Goal: Task Accomplishment & Management: Complete application form

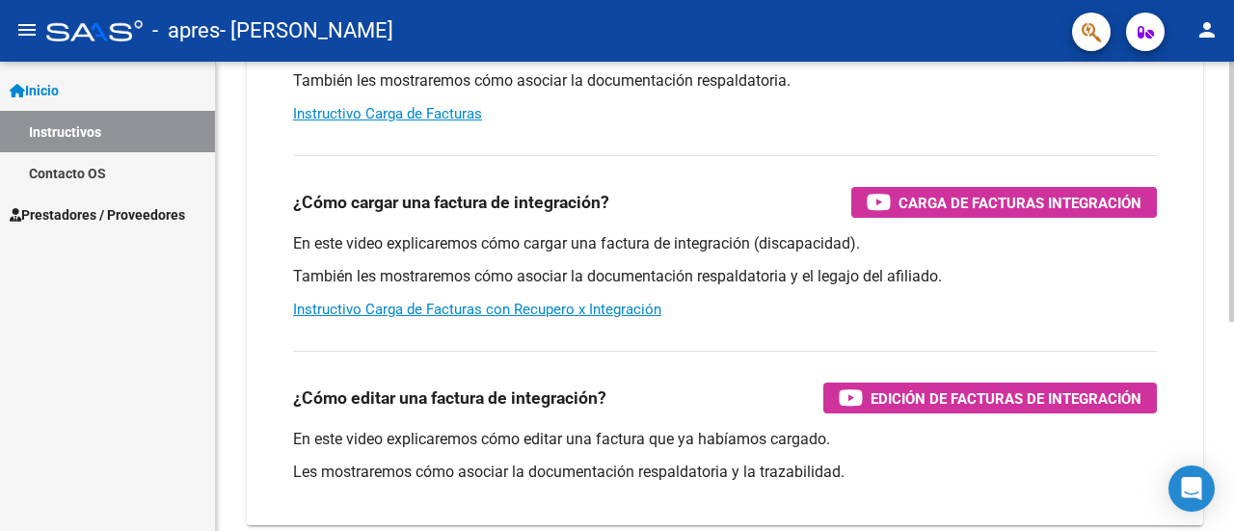
scroll to position [193, 0]
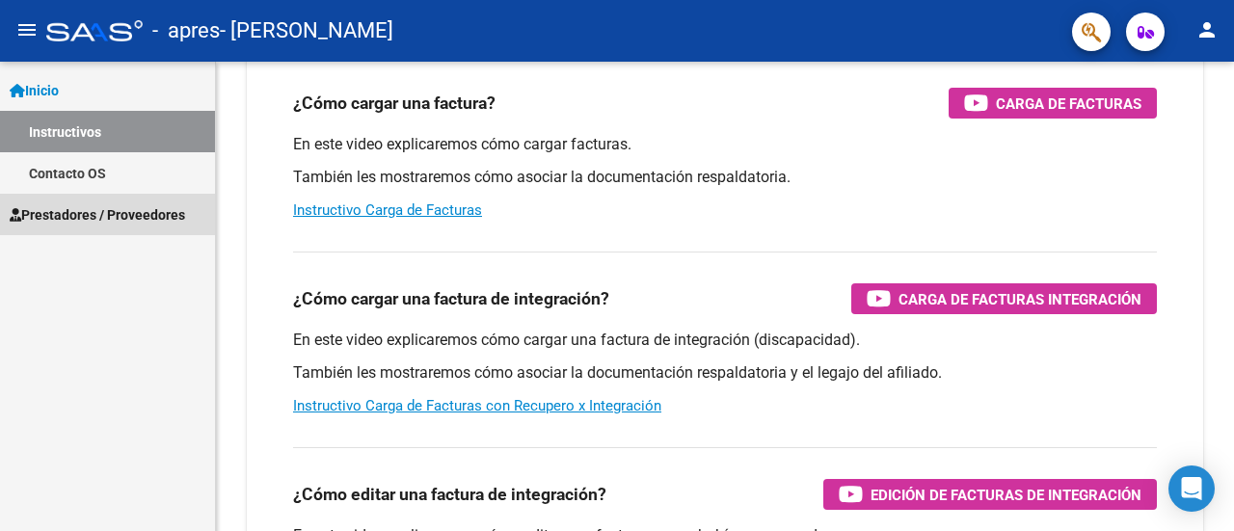
click at [138, 221] on span "Prestadores / Proveedores" at bounding box center [98, 214] width 176 height 21
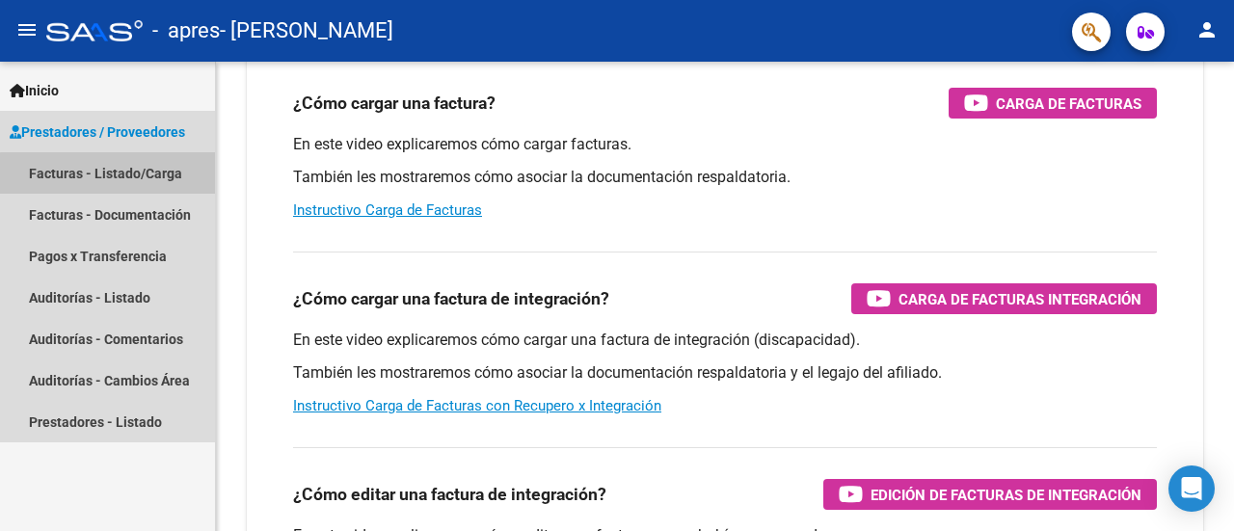
click at [108, 174] on link "Facturas - Listado/Carga" at bounding box center [107, 172] width 215 height 41
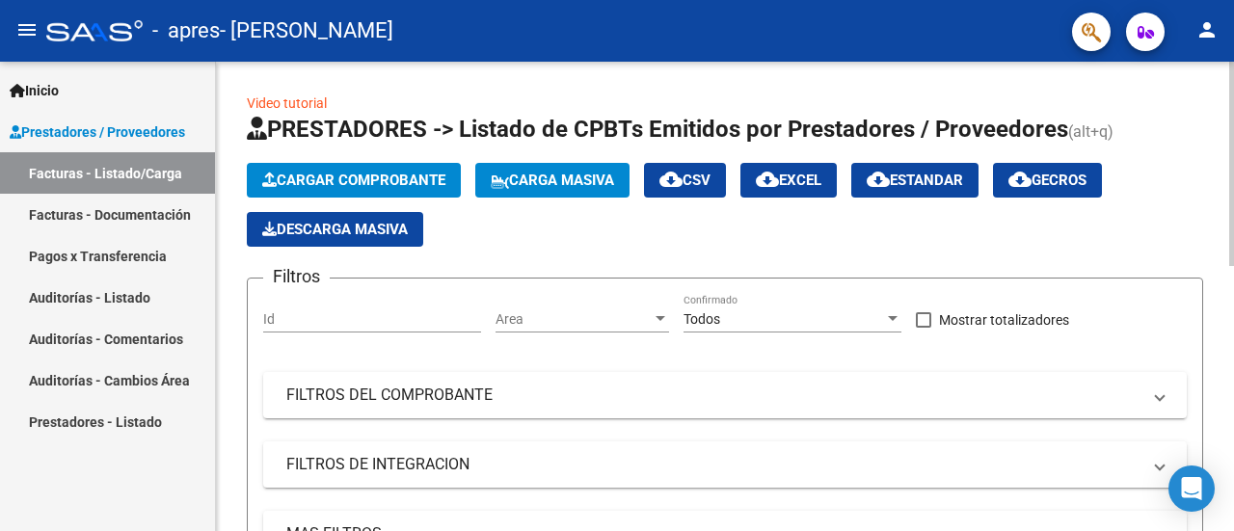
click at [345, 178] on span "Cargar Comprobante" at bounding box center [353, 180] width 183 height 17
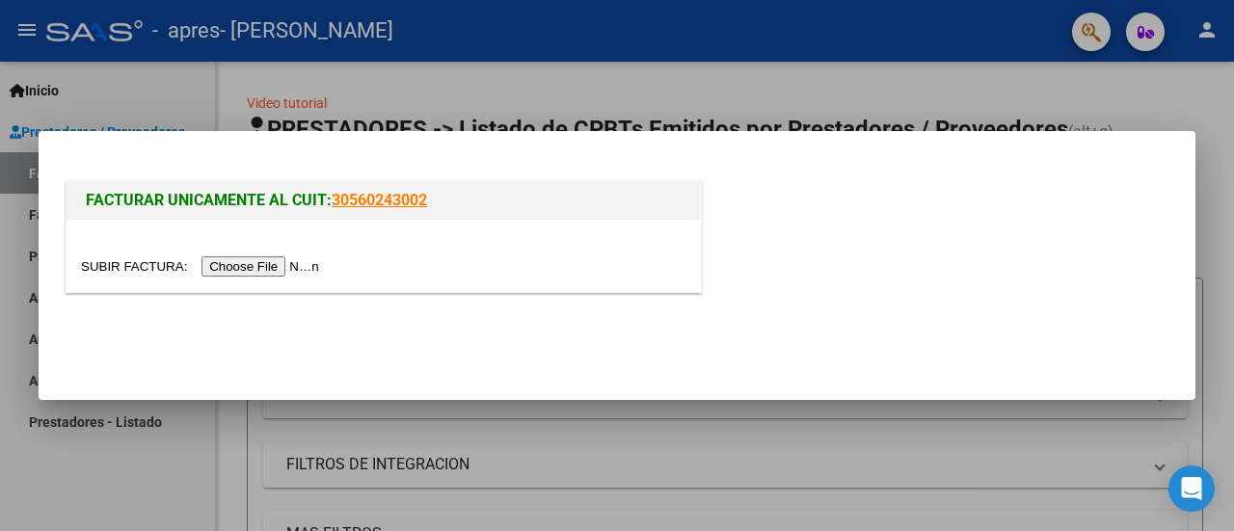
click at [286, 264] on input "file" at bounding box center [203, 267] width 244 height 20
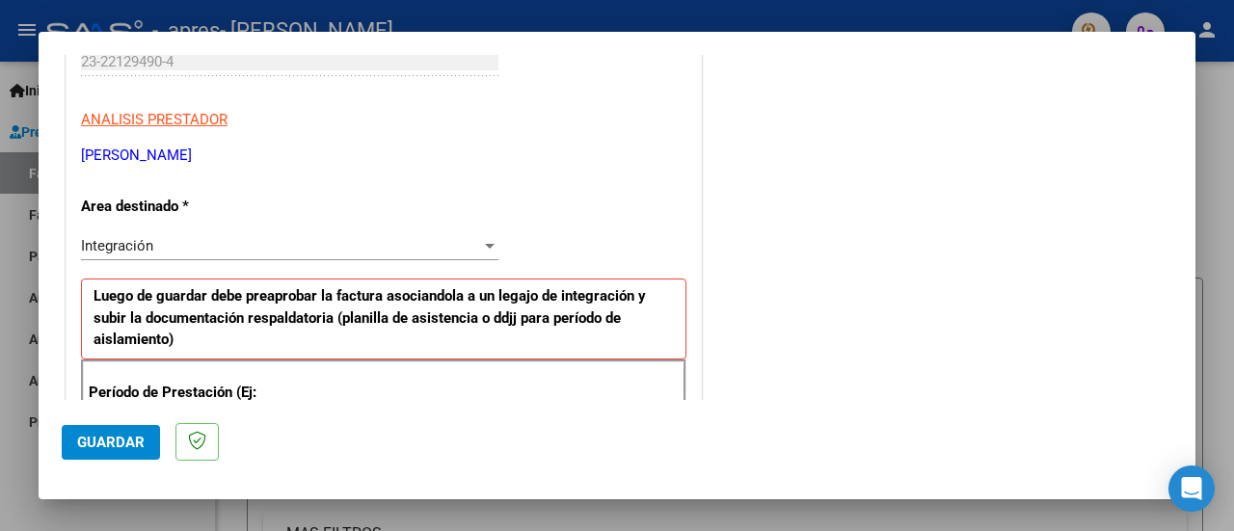
scroll to position [386, 0]
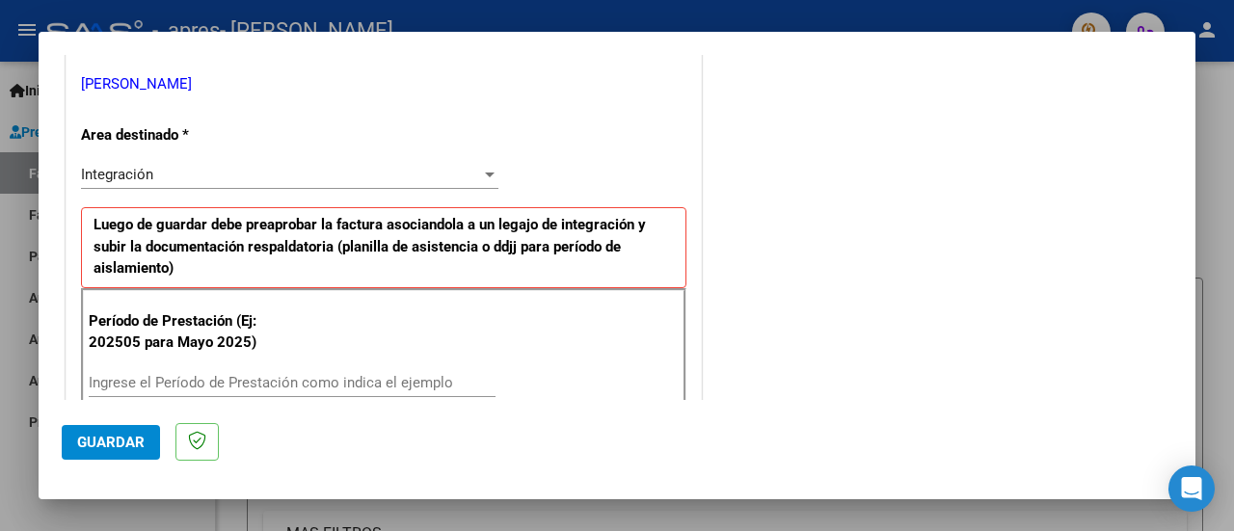
click at [251, 376] on input "Ingrese el Período de Prestación como indica el ejemplo" at bounding box center [292, 382] width 407 height 17
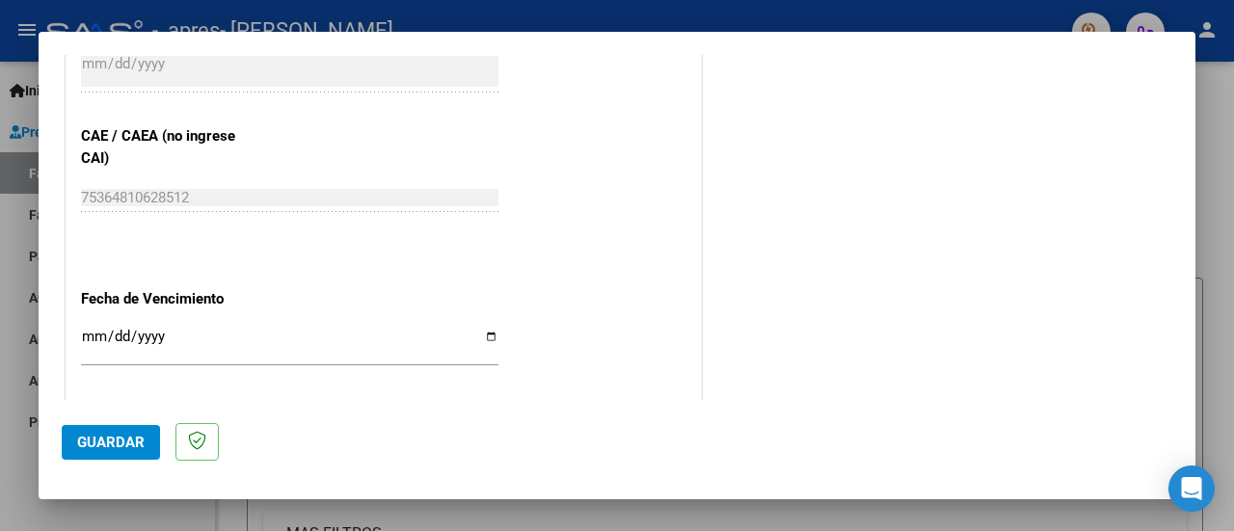
scroll to position [1391, 0]
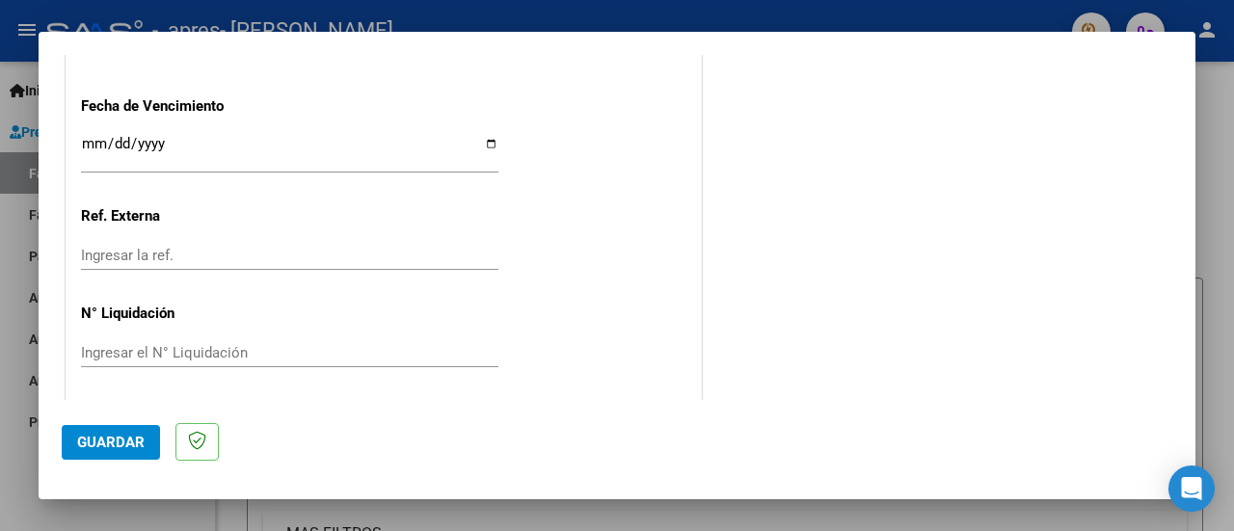
type input "202508"
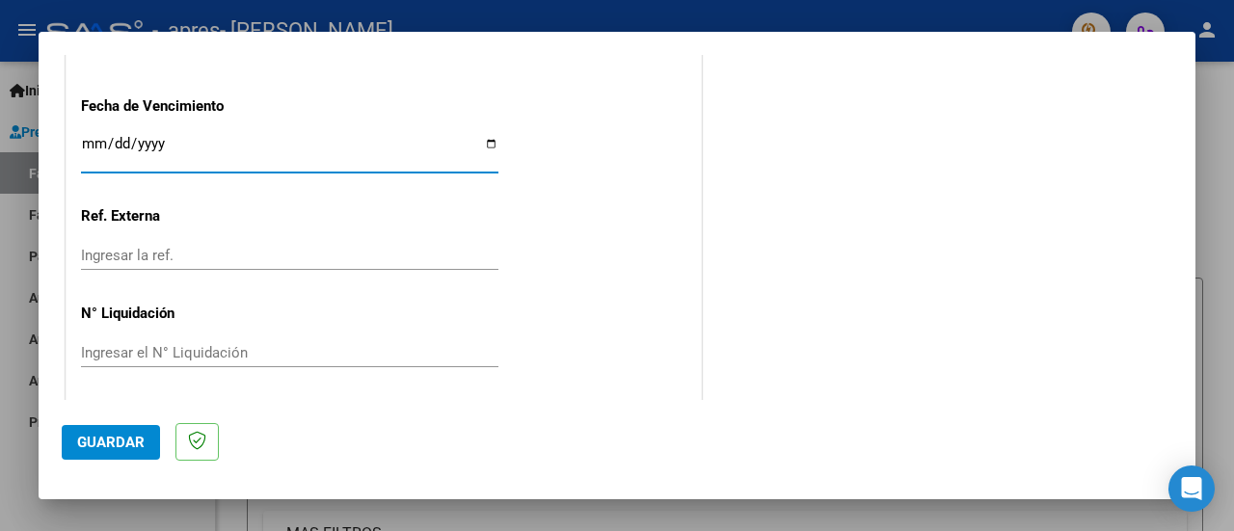
click at [490, 140] on input "Ingresar la fecha" at bounding box center [290, 151] width 418 height 31
type input "[DATE]"
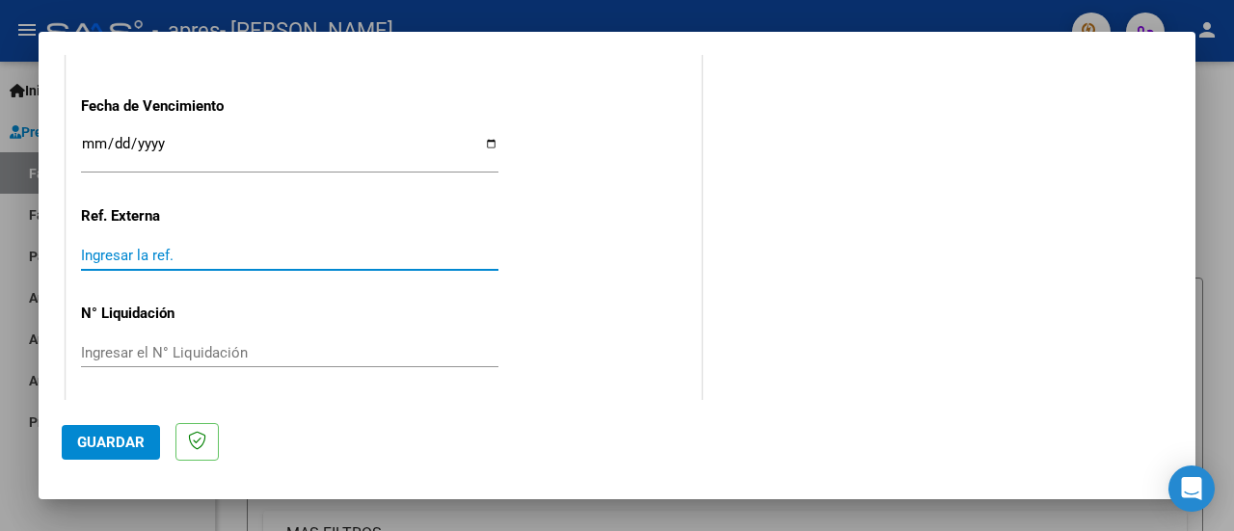
click at [173, 252] on input "Ingresar la ref." at bounding box center [290, 255] width 418 height 17
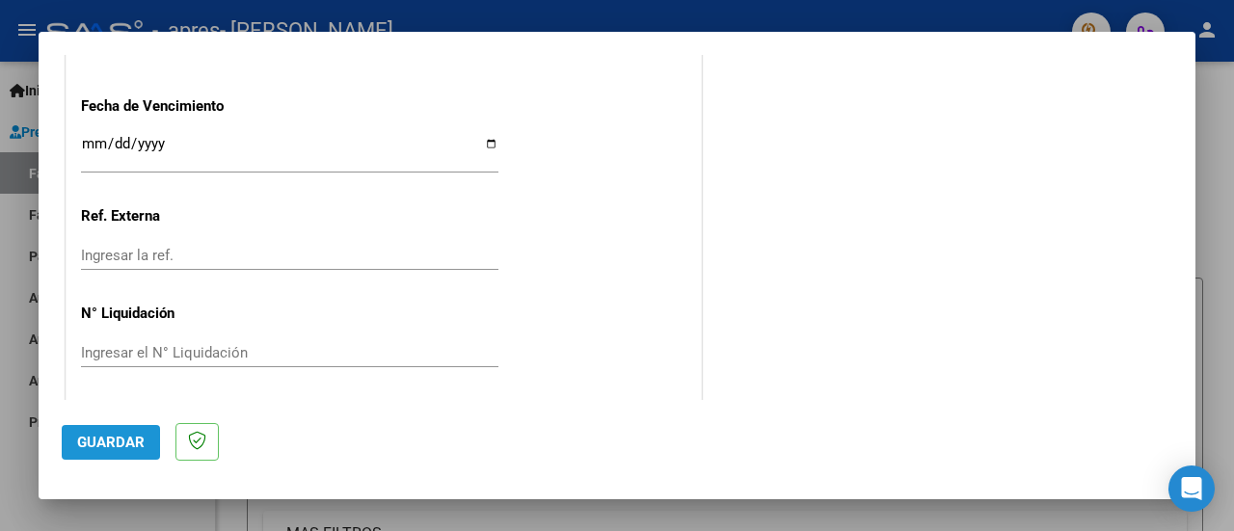
click at [103, 441] on span "Guardar" at bounding box center [111, 442] width 68 height 17
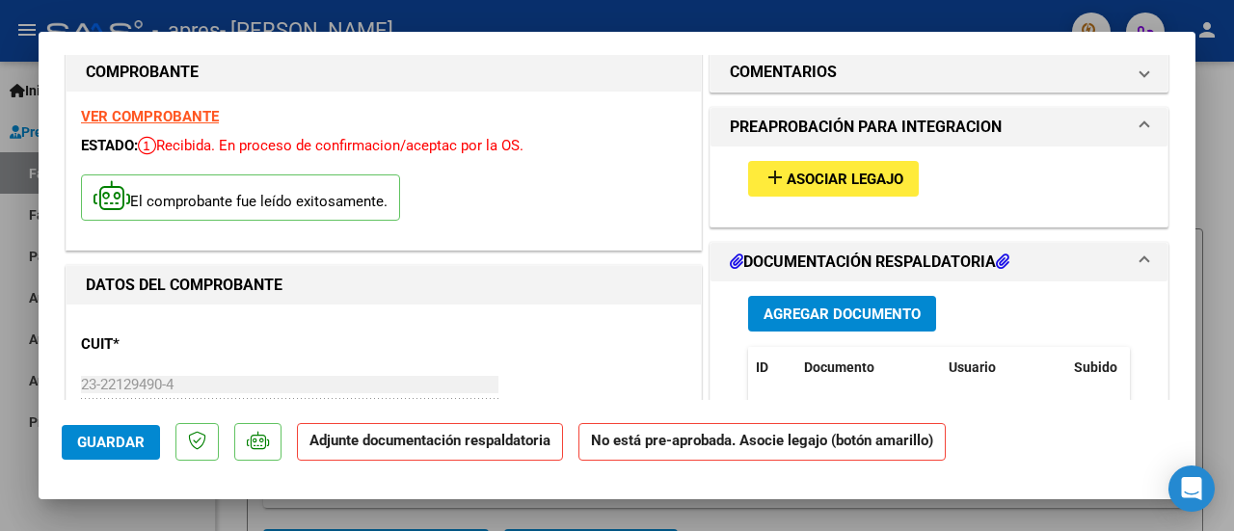
scroll to position [0, 0]
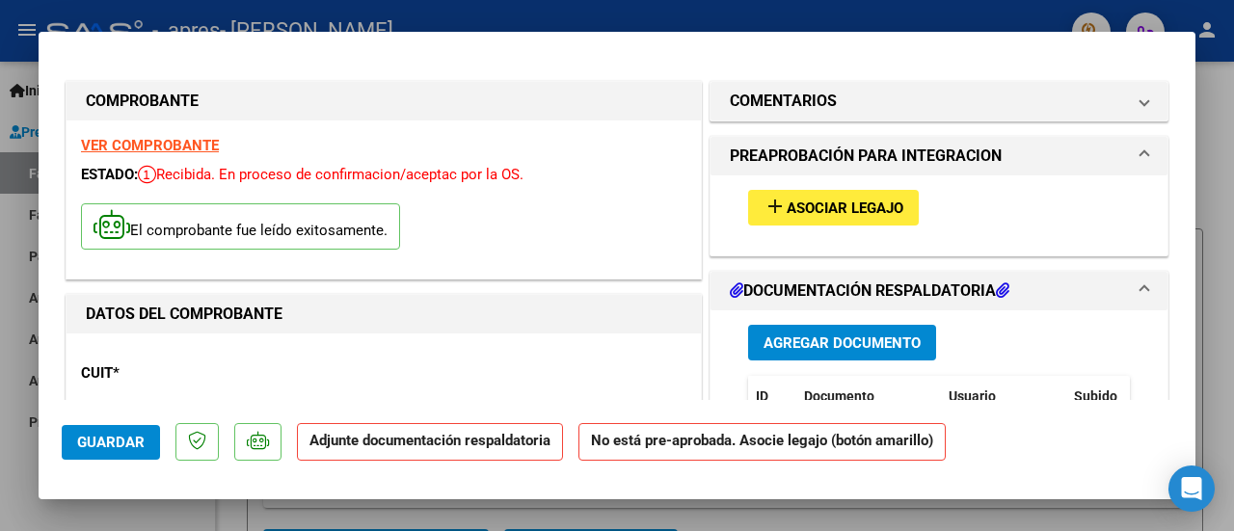
click at [845, 342] on span "Agregar Documento" at bounding box center [842, 343] width 157 height 17
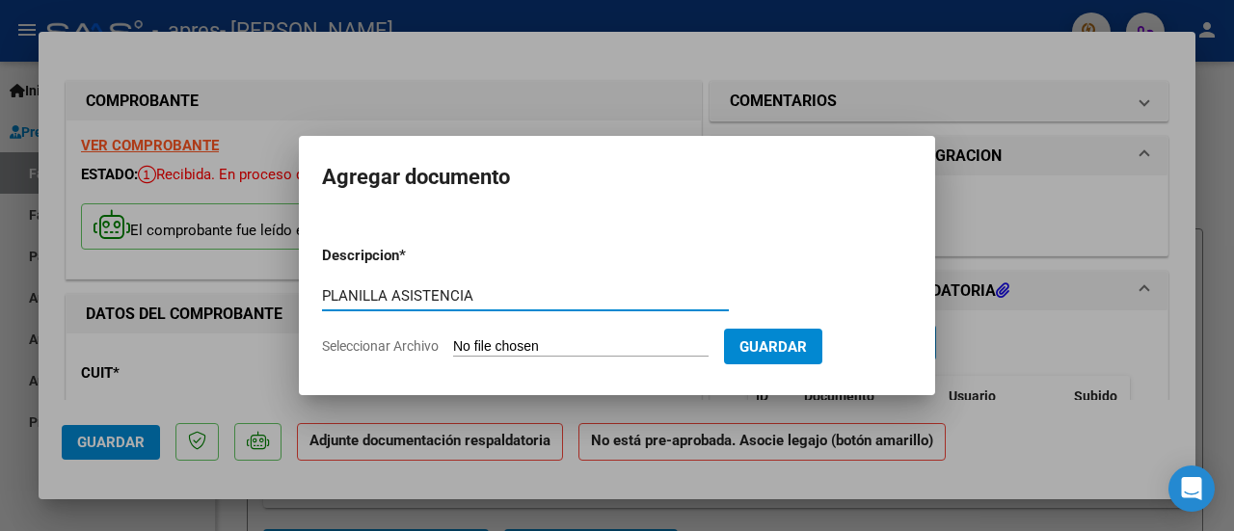
type input "PLANILLA ASISTENCIA"
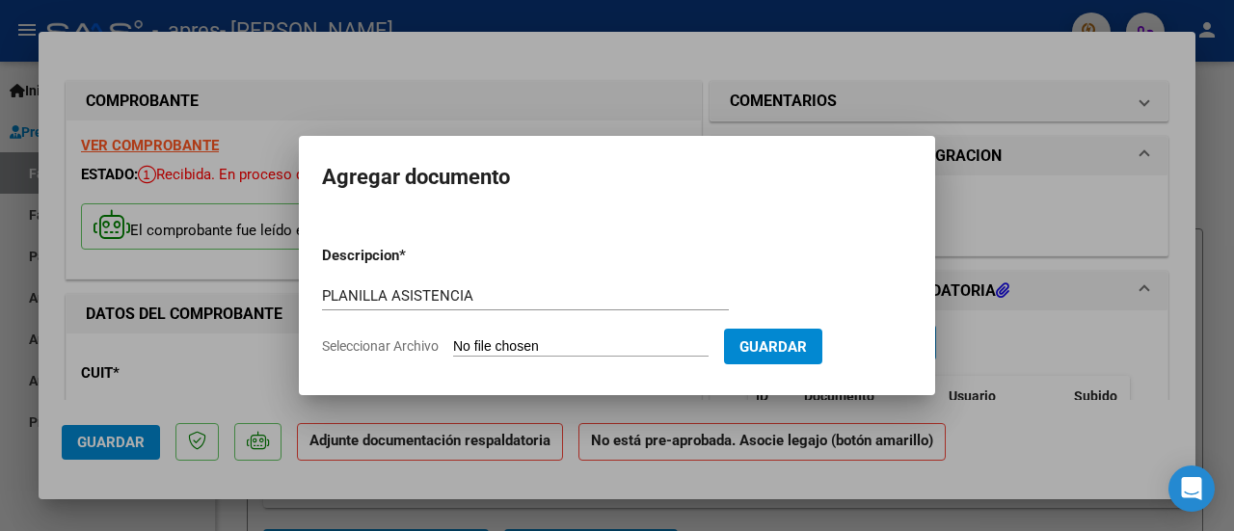
click at [554, 340] on input "Seleccionar Archivo" at bounding box center [581, 347] width 256 height 18
type input "C:\fakepath\ASISTENCIA [PERSON_NAME] 082025.pdf"
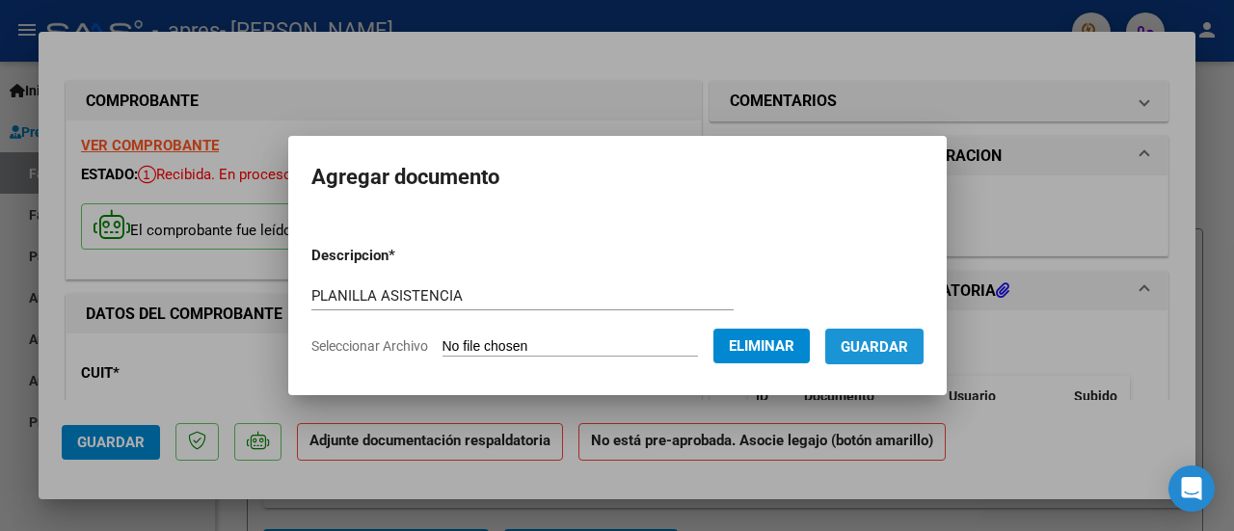
click at [905, 352] on span "Guardar" at bounding box center [875, 346] width 68 height 17
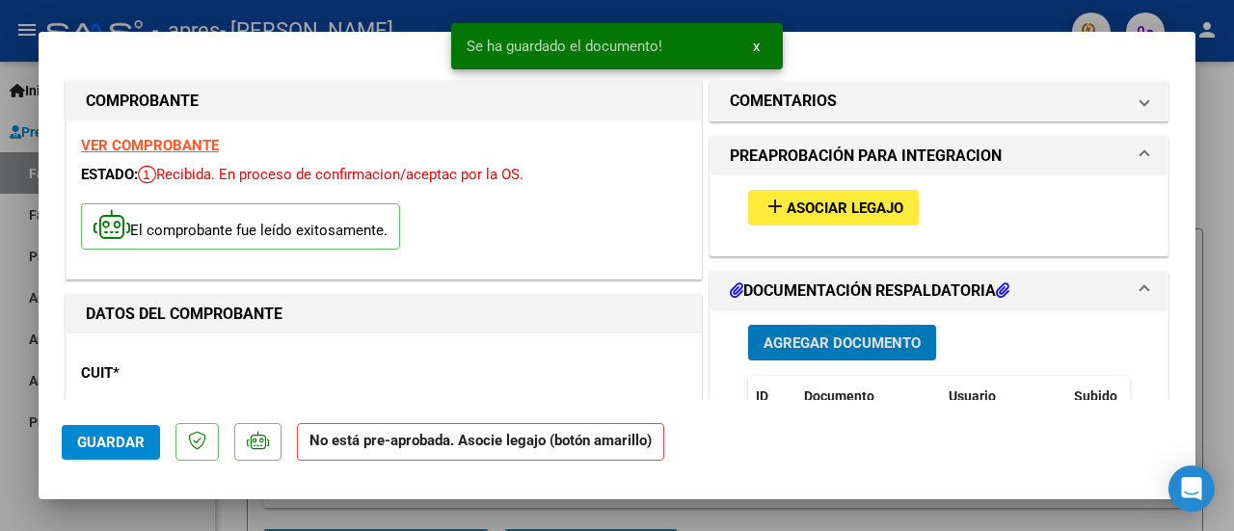
click at [837, 203] on span "Asociar Legajo" at bounding box center [845, 208] width 117 height 17
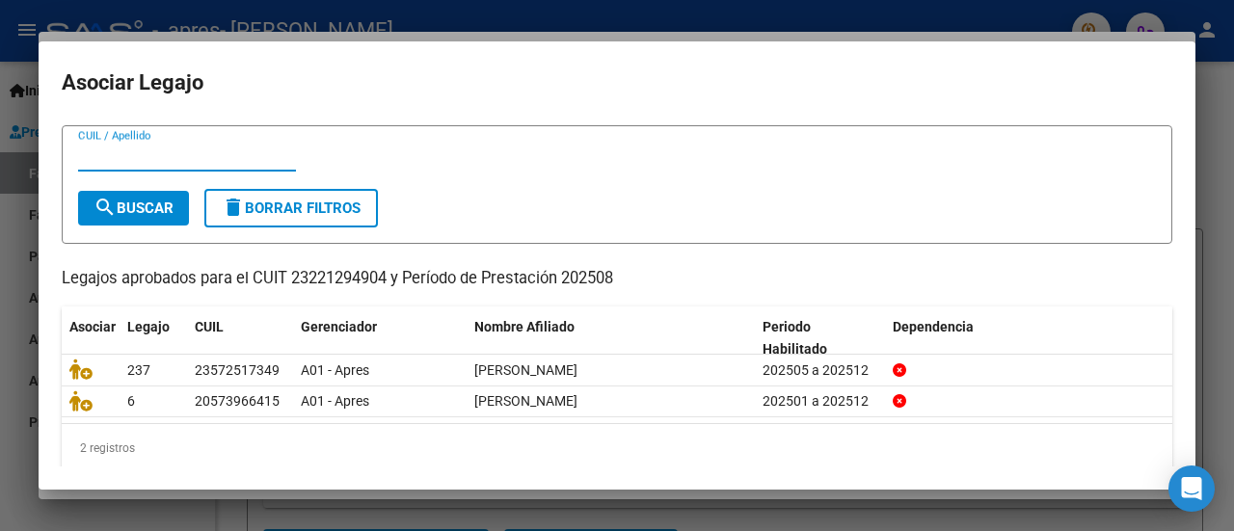
scroll to position [61, 0]
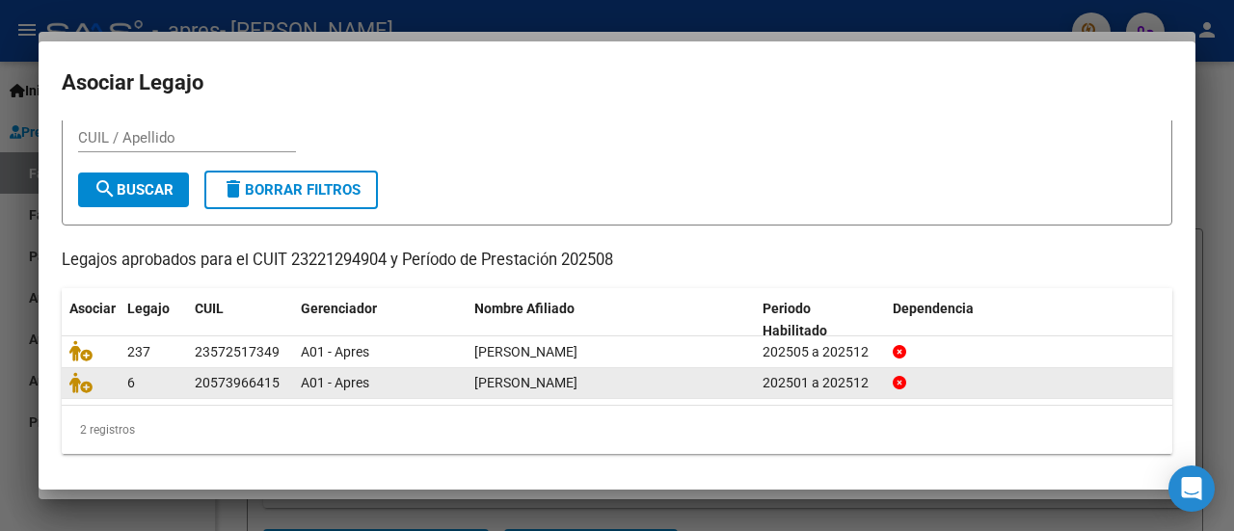
click at [528, 380] on span "[PERSON_NAME]" at bounding box center [525, 382] width 103 height 15
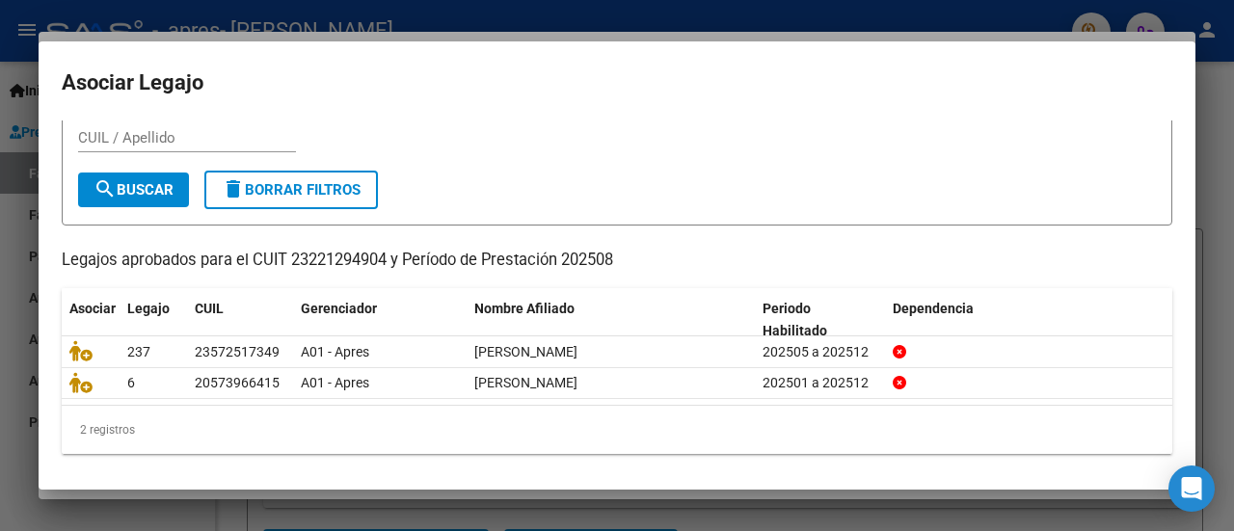
scroll to position [0, 0]
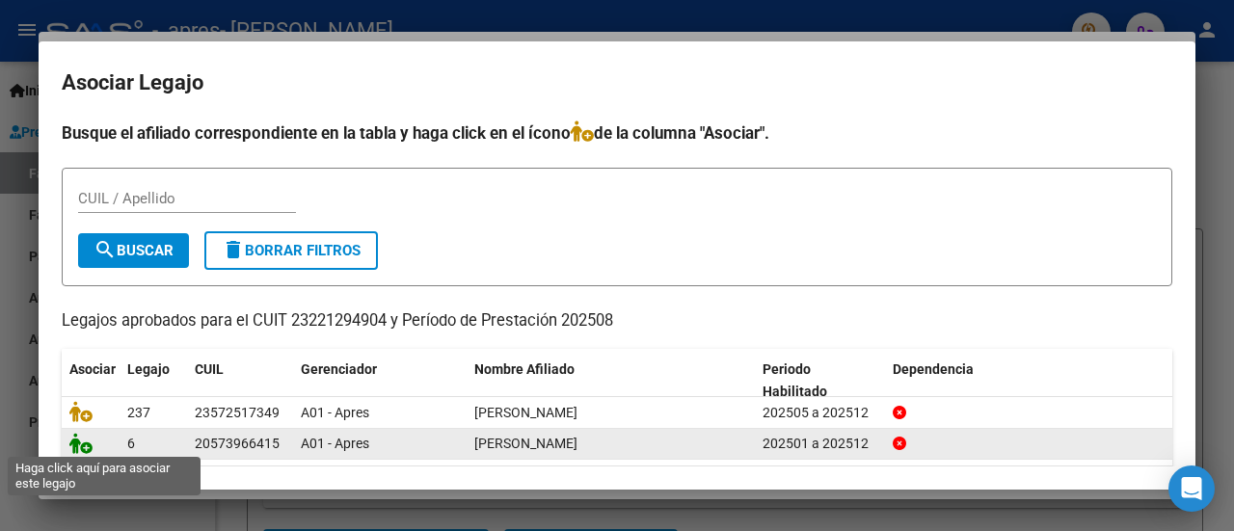
click at [85, 444] on icon at bounding box center [80, 443] width 23 height 21
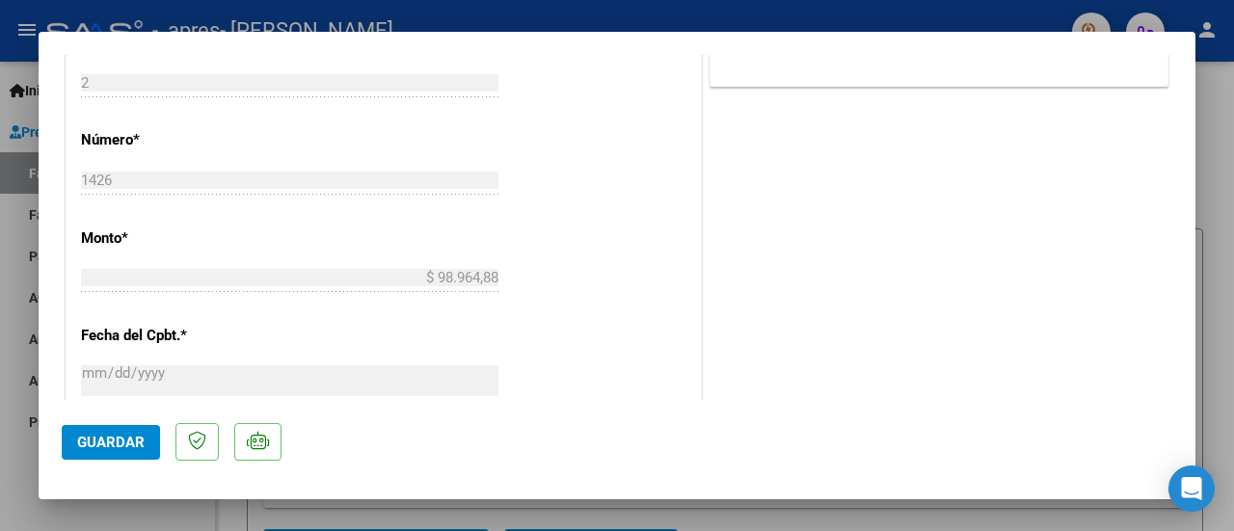
scroll to position [964, 0]
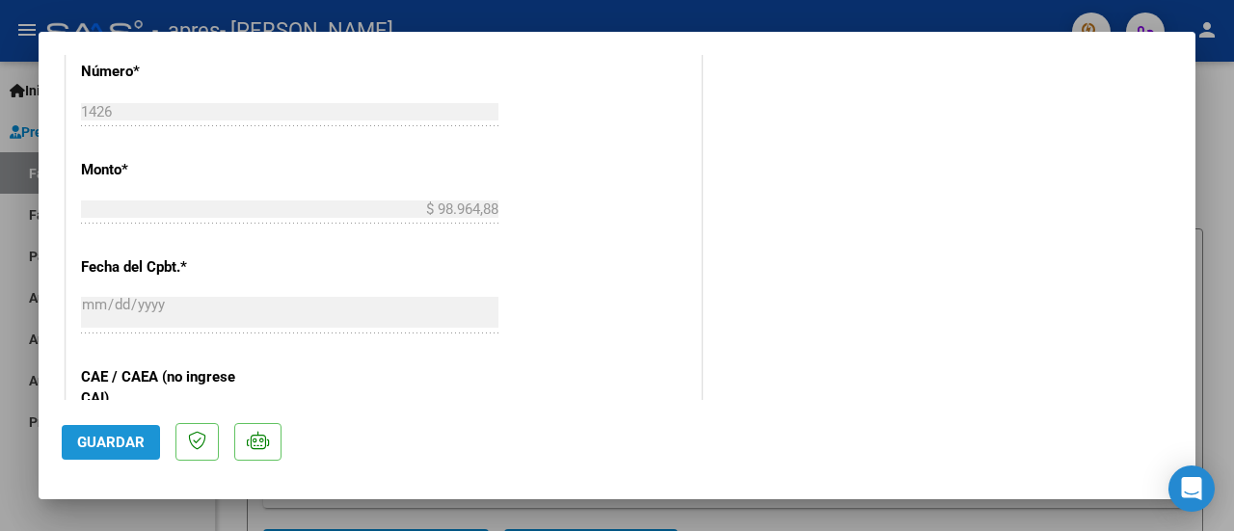
click at [107, 431] on button "Guardar" at bounding box center [111, 442] width 98 height 35
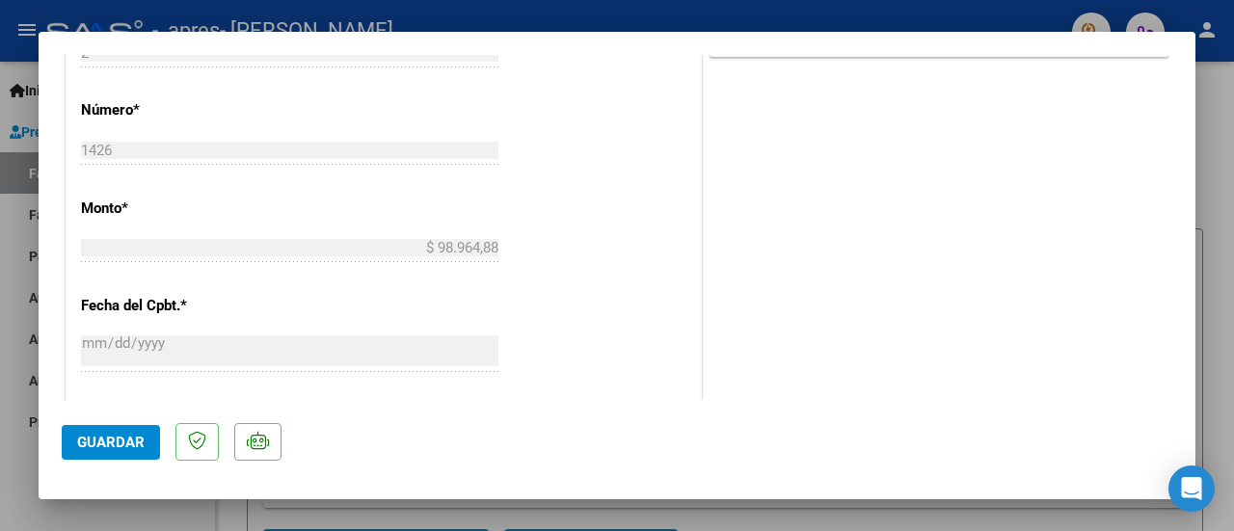
scroll to position [861, 0]
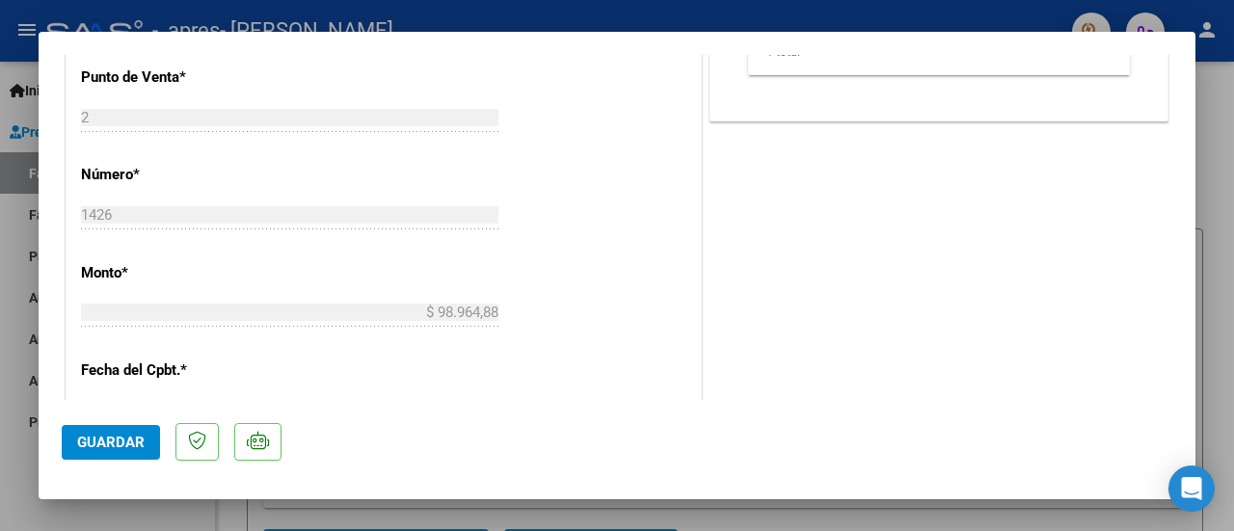
click at [1214, 144] on div at bounding box center [617, 265] width 1234 height 531
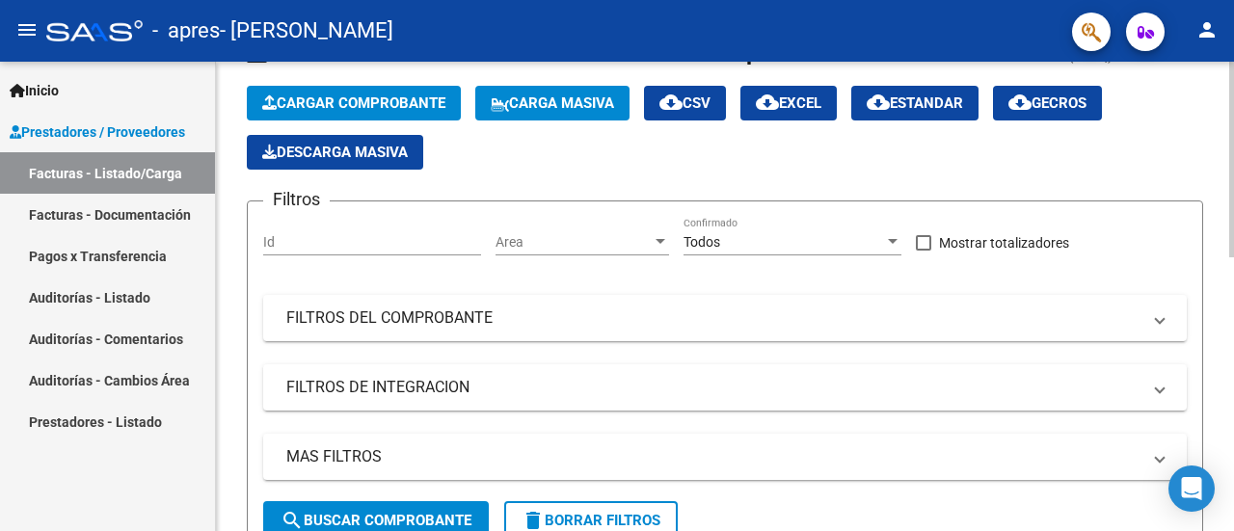
scroll to position [0, 0]
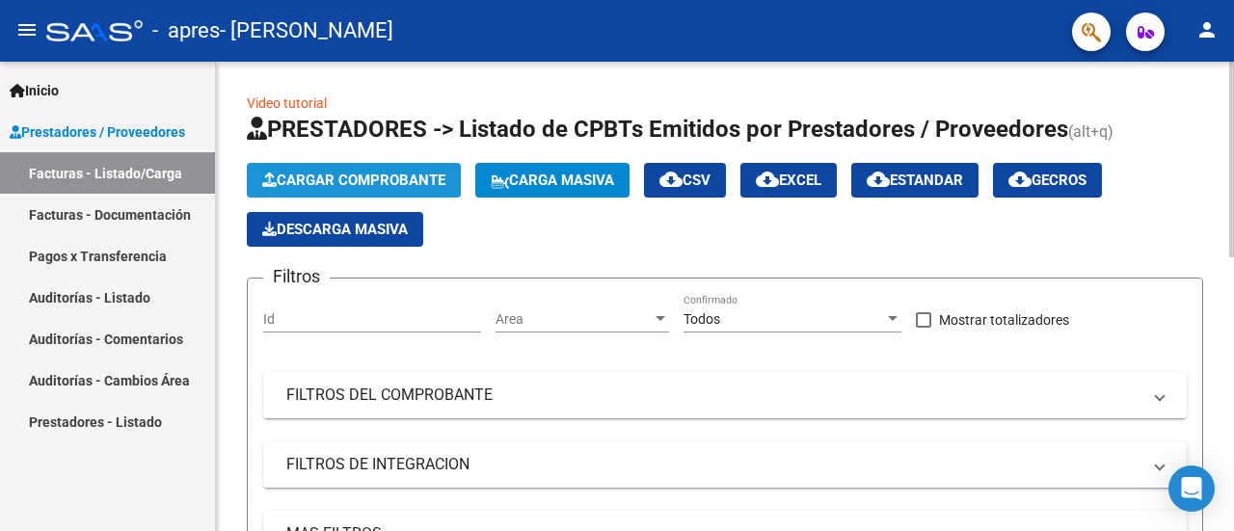
click at [403, 173] on span "Cargar Comprobante" at bounding box center [353, 180] width 183 height 17
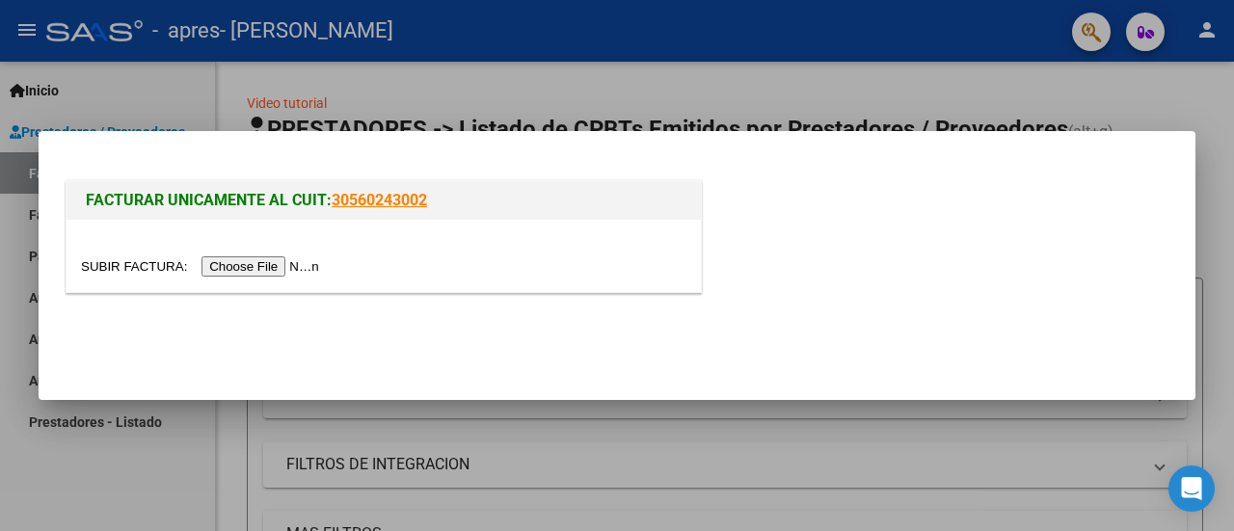
click at [270, 265] on input "file" at bounding box center [203, 267] width 244 height 20
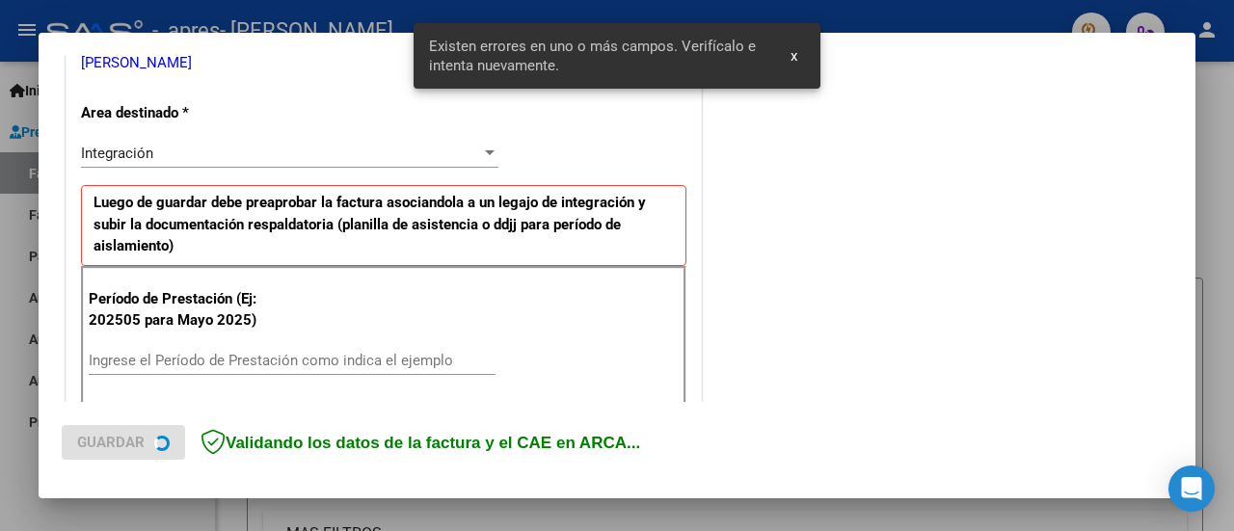
scroll to position [480, 0]
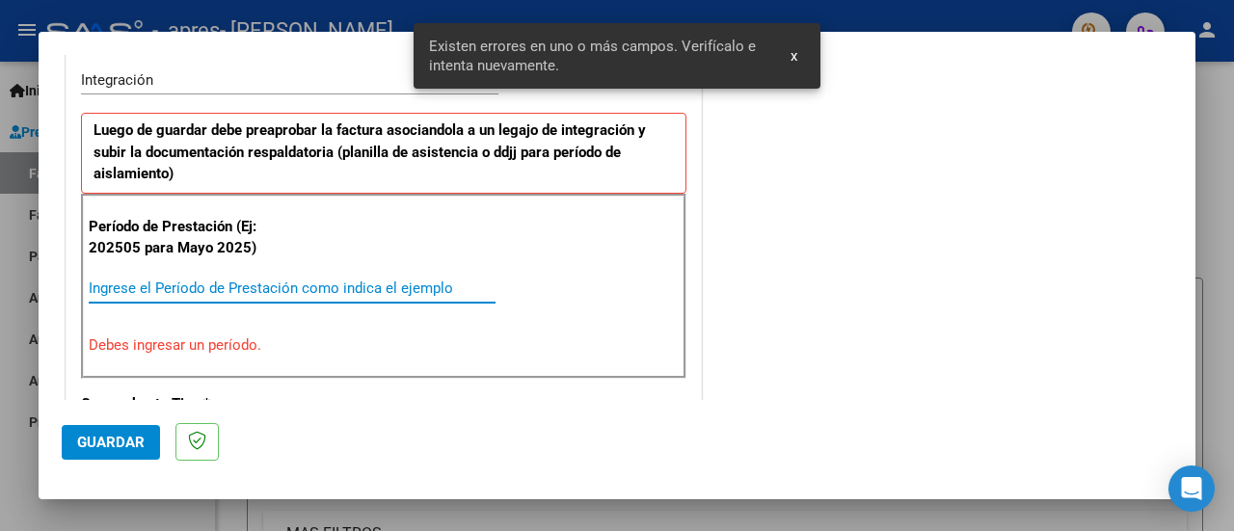
click at [354, 280] on input "Ingrese el Período de Prestación como indica el ejemplo" at bounding box center [292, 288] width 407 height 17
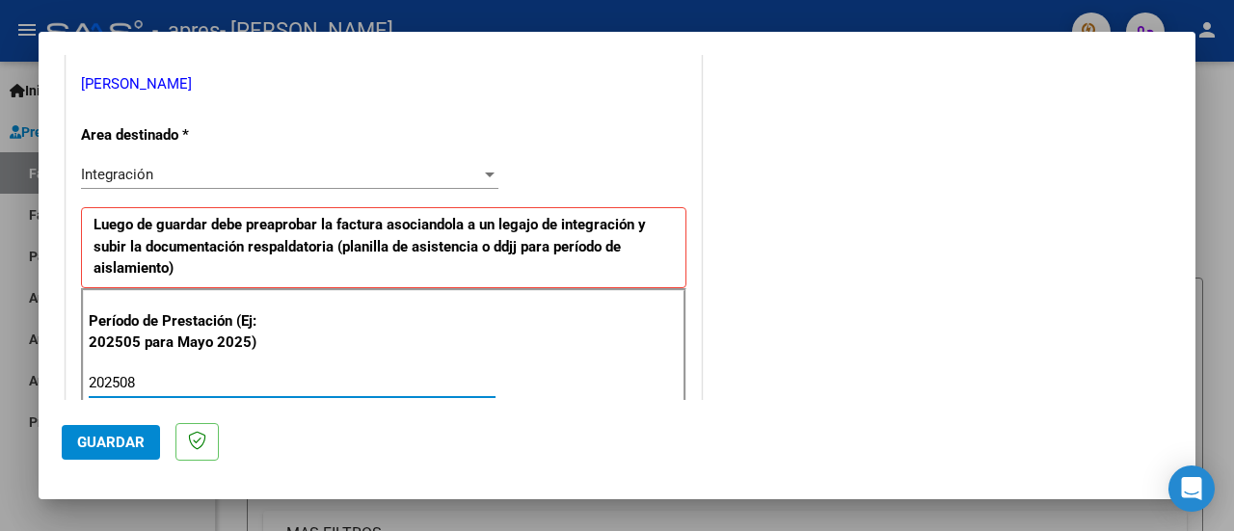
scroll to position [482, 0]
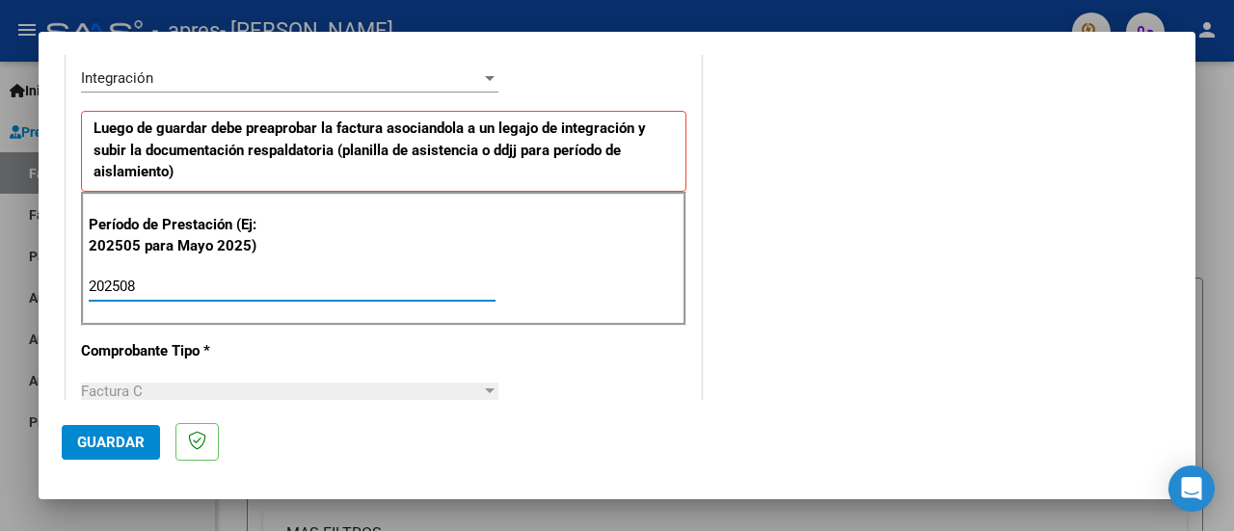
type input "202508"
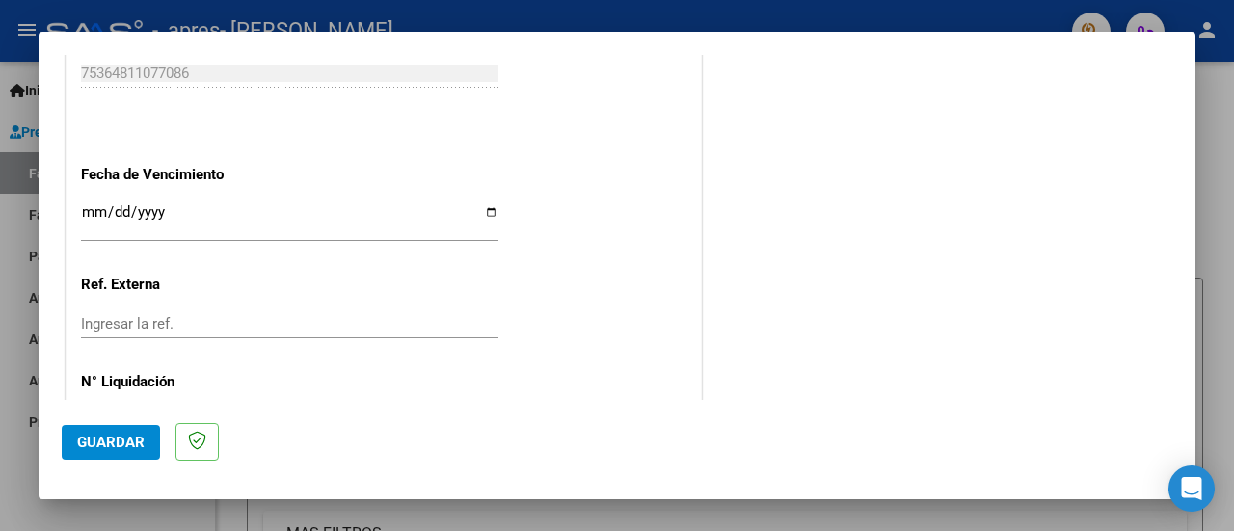
scroll to position [1294, 0]
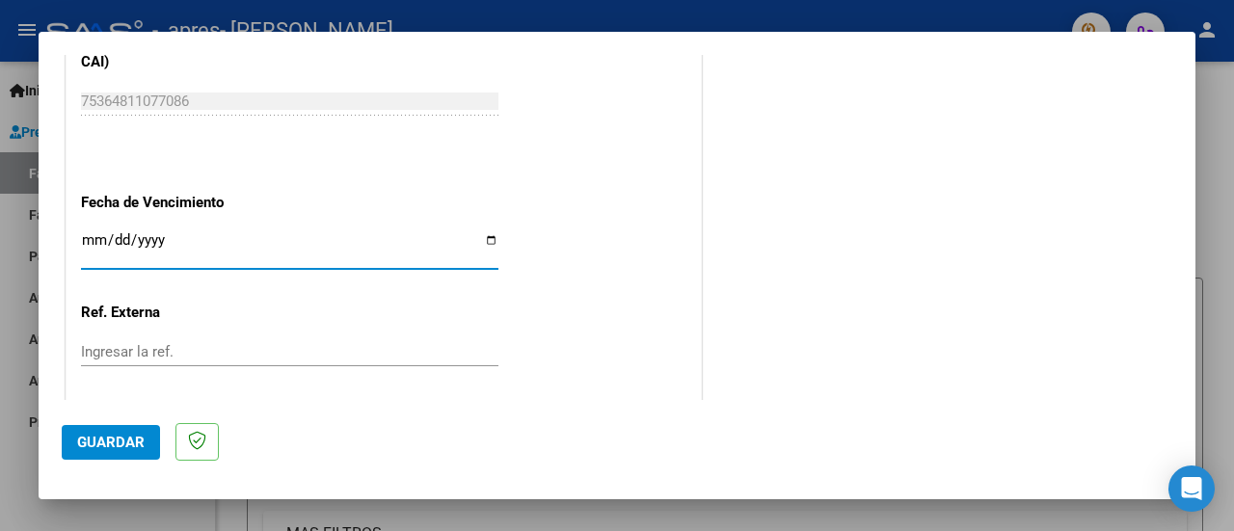
click at [484, 232] on input "Ingresar la fecha" at bounding box center [290, 247] width 418 height 31
type input "[DATE]"
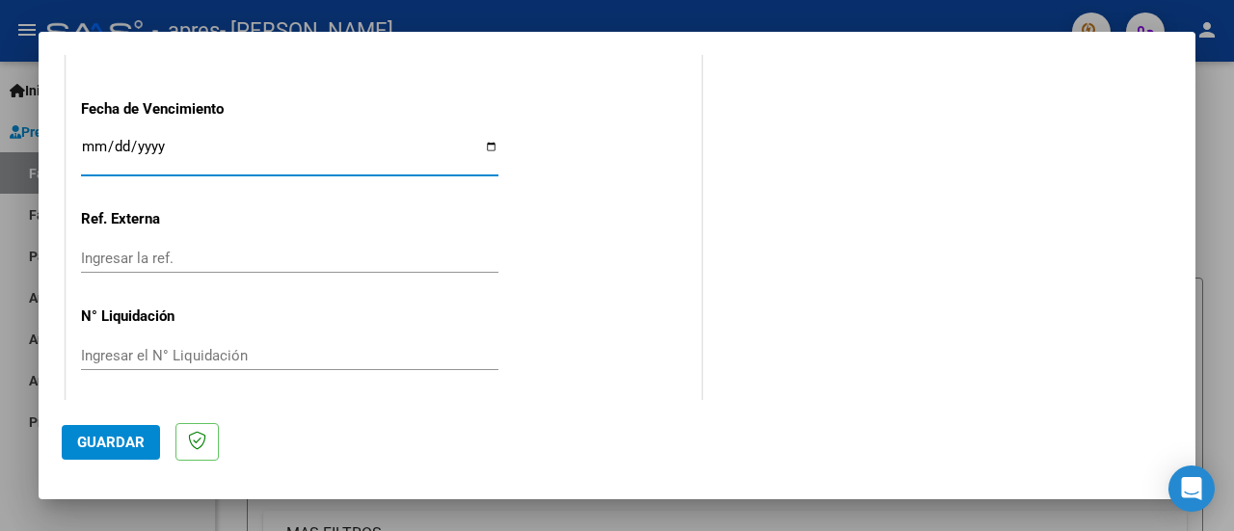
scroll to position [1391, 0]
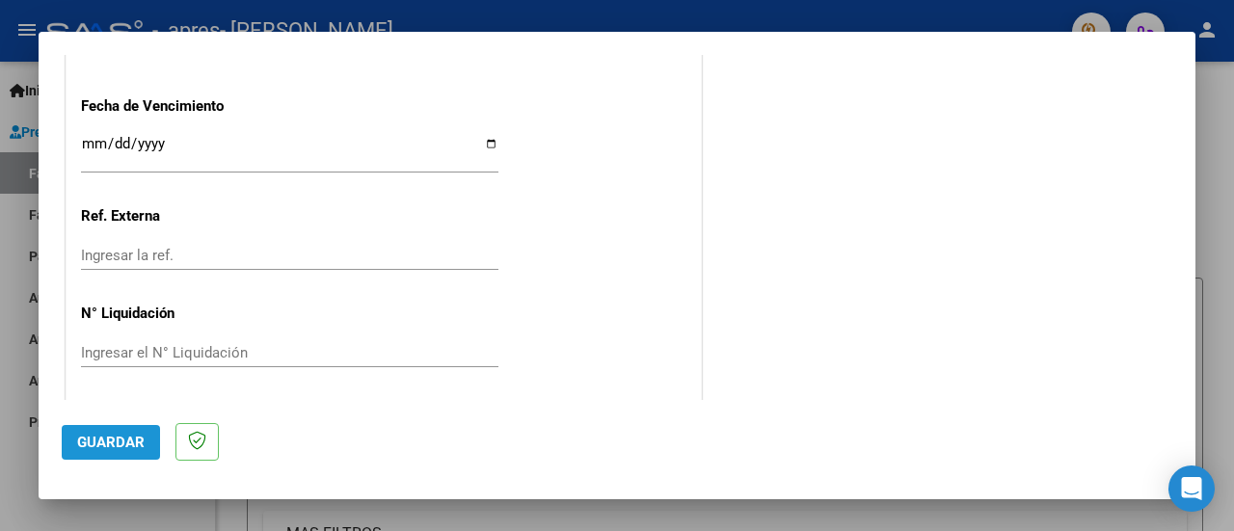
click at [112, 447] on span "Guardar" at bounding box center [111, 442] width 68 height 17
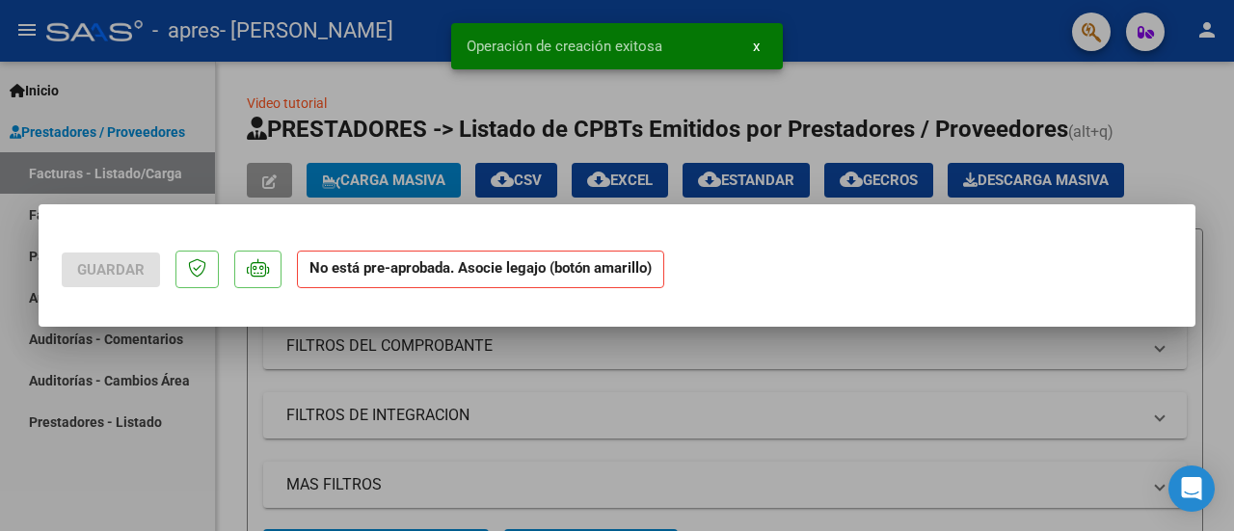
scroll to position [0, 0]
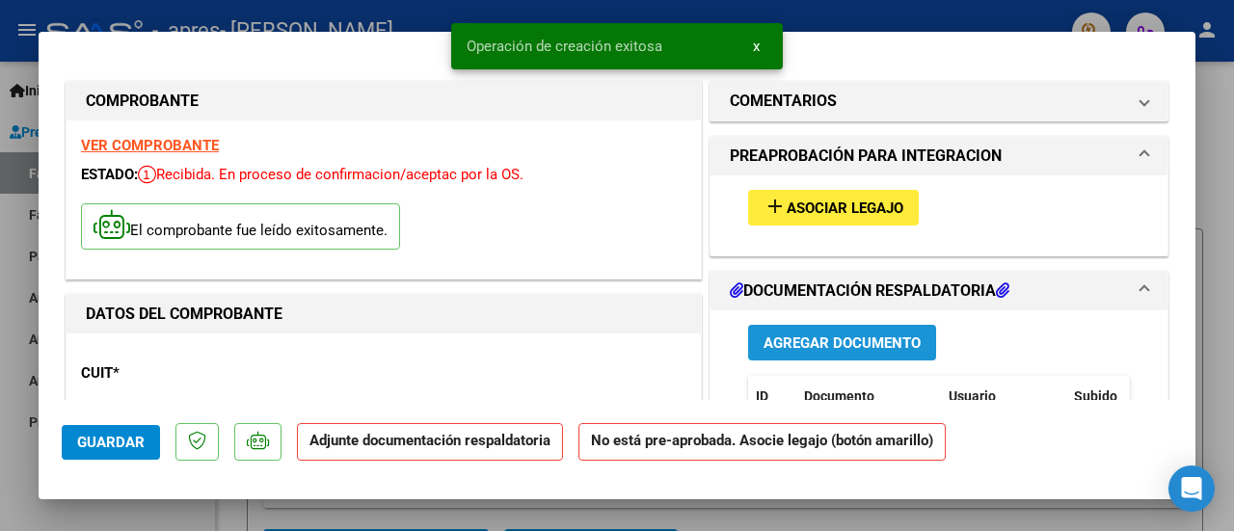
click at [886, 335] on span "Agregar Documento" at bounding box center [842, 343] width 157 height 17
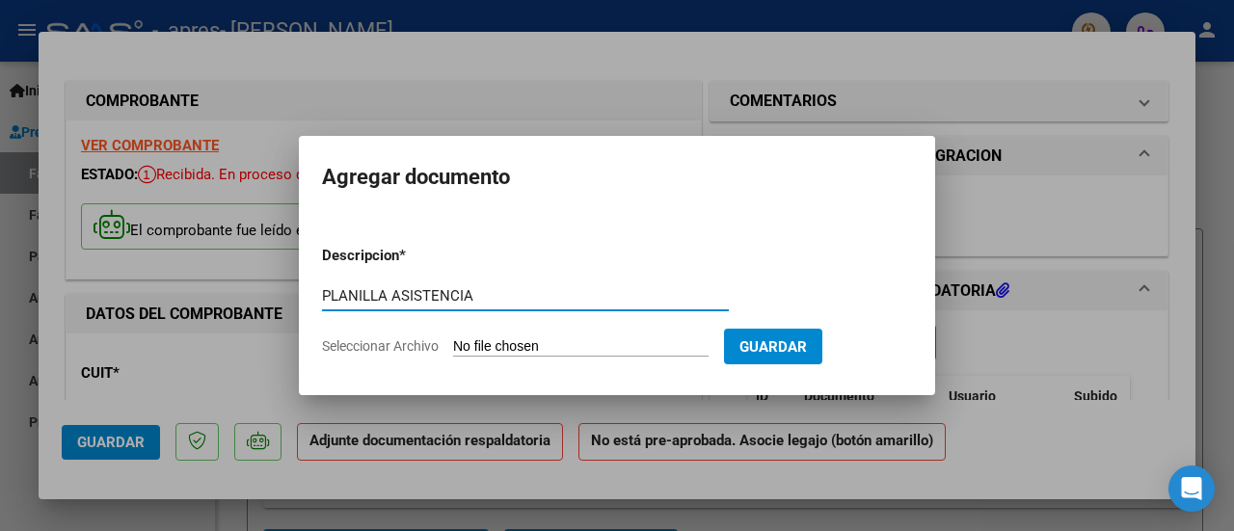
type input "PLANILLA ASISTENCIA"
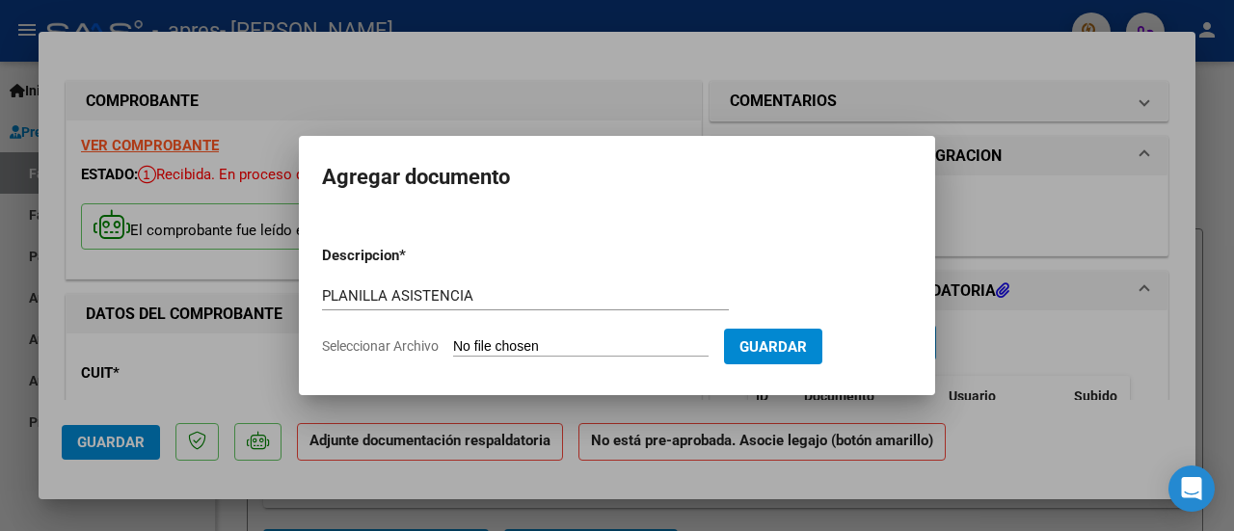
click at [602, 348] on input "Seleccionar Archivo" at bounding box center [581, 347] width 256 height 18
click at [1051, 225] on div at bounding box center [617, 265] width 1234 height 531
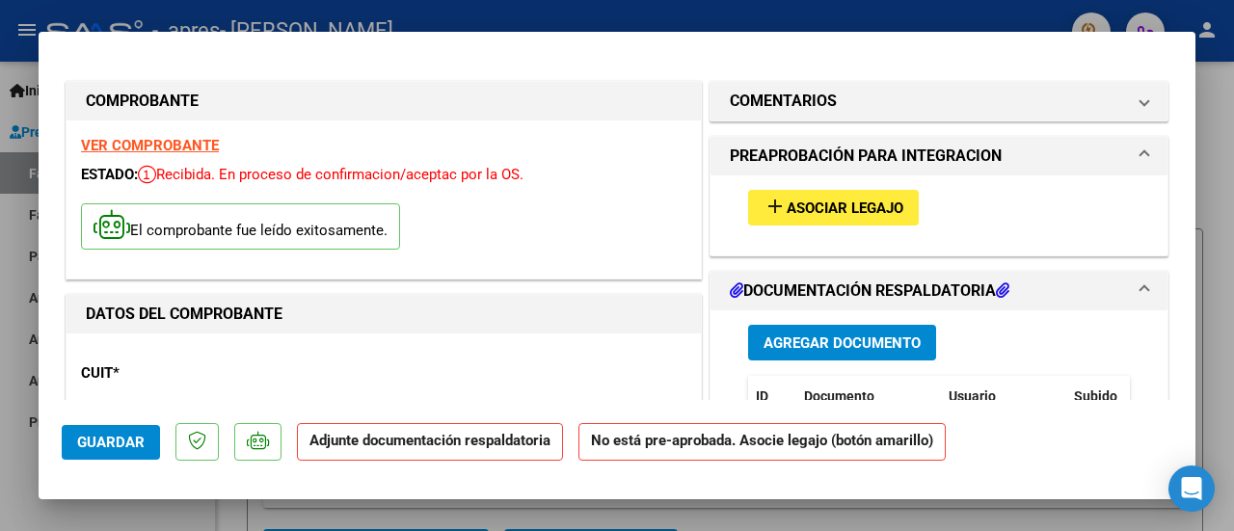
click at [1219, 148] on div at bounding box center [617, 265] width 1234 height 531
